Goal: Task Accomplishment & Management: Complete application form

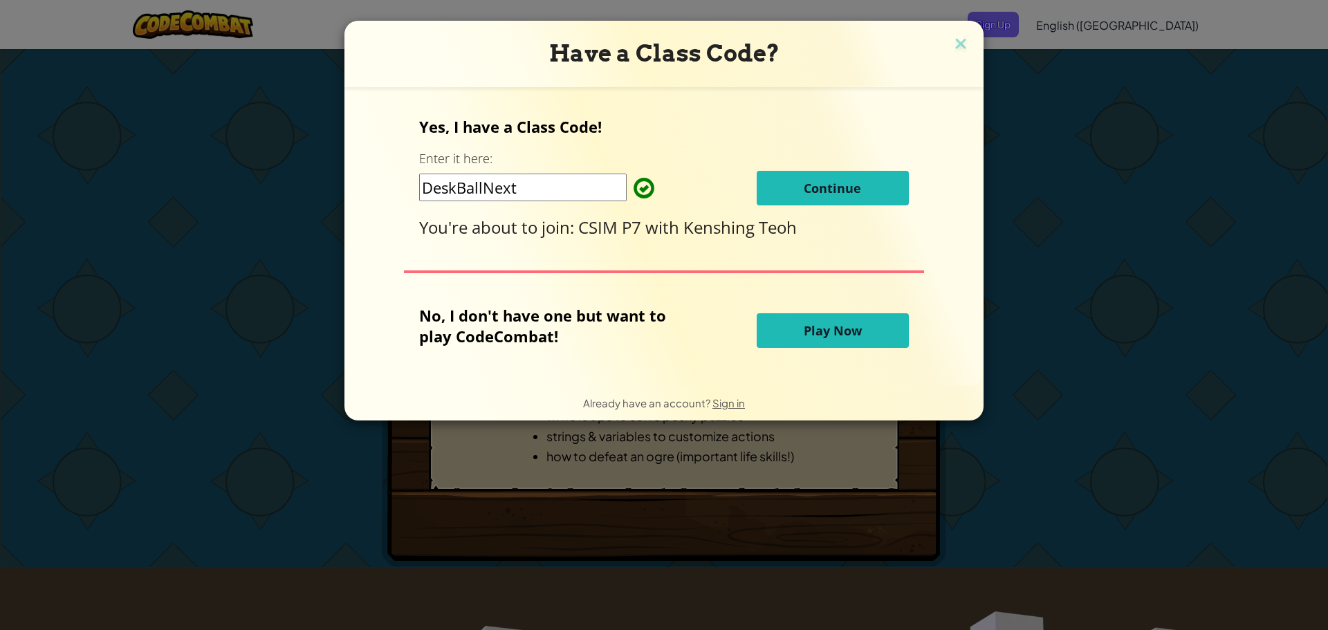
click at [827, 176] on button "Continue" at bounding box center [833, 188] width 152 height 35
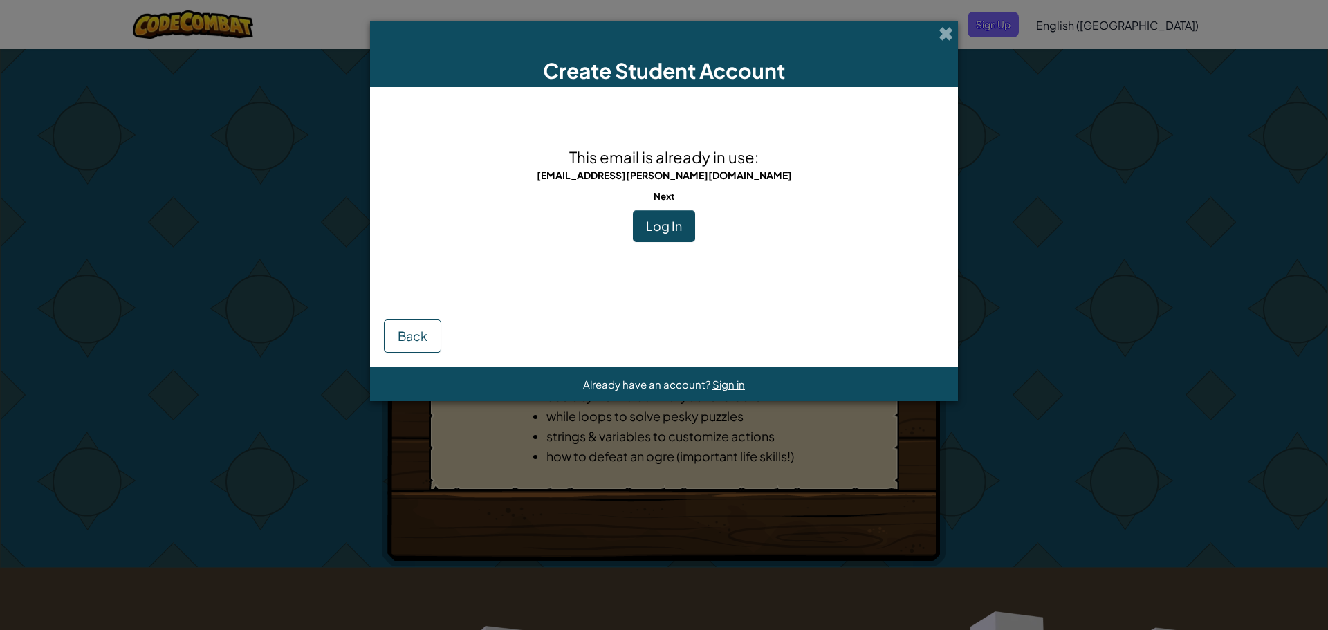
click at [703, 208] on div "Next" at bounding box center [663, 196] width 297 height 28
click at [664, 230] on span "Log In" at bounding box center [664, 226] width 36 height 16
